Goal: Transaction & Acquisition: Purchase product/service

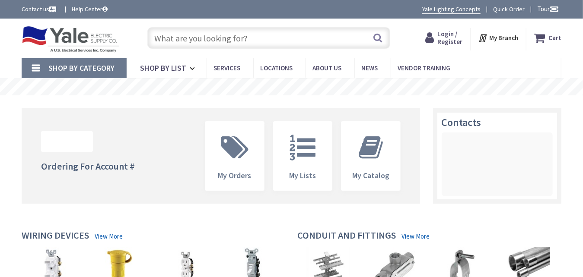
type input "[GEOGRAPHIC_DATA], [GEOGRAPHIC_DATA], [GEOGRAPHIC_DATA]"
click at [257, 35] on input "text" at bounding box center [268, 38] width 242 height 22
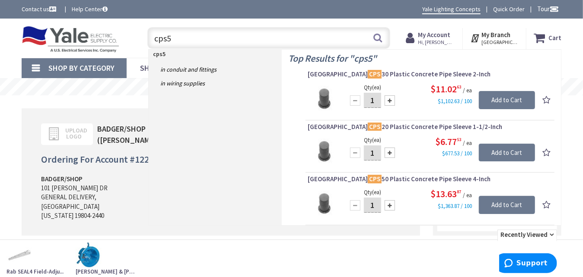
type input "cps50"
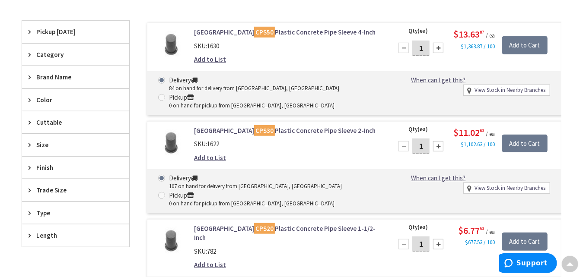
click at [279, 30] on link "Arlington CPS50 Plastic Concrete Pipe Sleeve 4-Inch" at bounding box center [288, 32] width 188 height 9
